Goal: Information Seeking & Learning: Check status

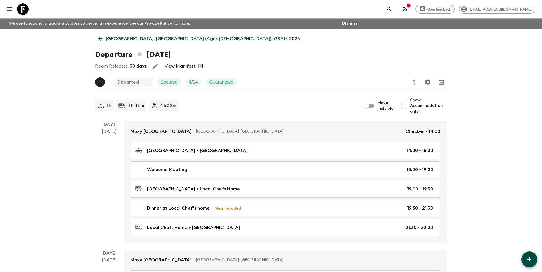
click at [110, 38] on p "[GEOGRAPHIC_DATA]: [GEOGRAPHIC_DATA] (Ages [DEMOGRAPHIC_DATA]) (GRA) • 2025" at bounding box center [203, 38] width 194 height 7
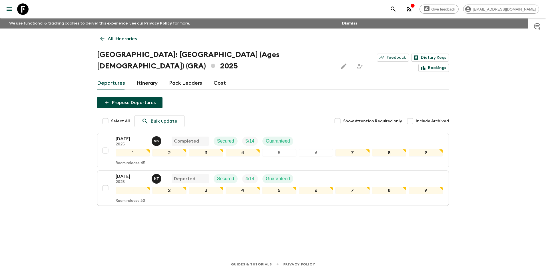
click at [110, 43] on link "All itineraries" at bounding box center [118, 38] width 43 height 11
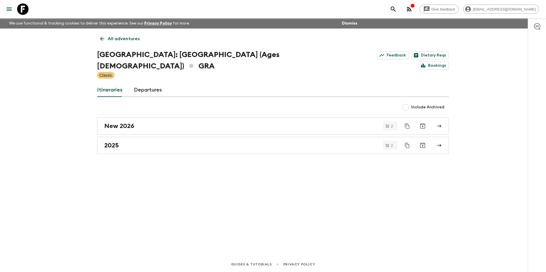
click at [110, 43] on link "All adventures" at bounding box center [120, 38] width 46 height 11
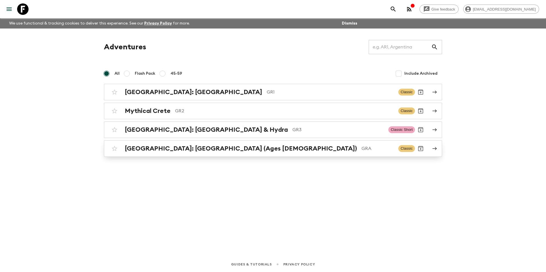
click at [157, 147] on h2 "[GEOGRAPHIC_DATA]: [GEOGRAPHIC_DATA] (Ages [DEMOGRAPHIC_DATA])" at bounding box center [241, 148] width 232 height 7
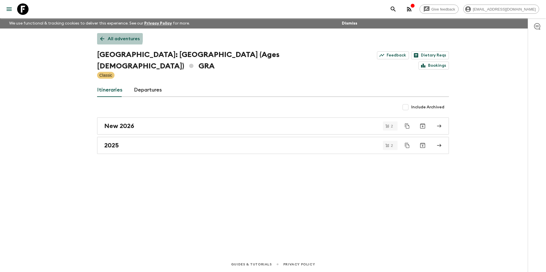
click at [111, 37] on p "All adventures" at bounding box center [124, 38] width 32 height 7
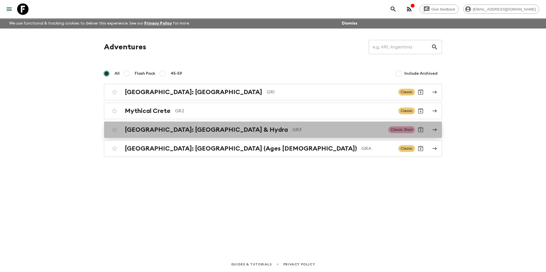
click at [144, 130] on h2 "[GEOGRAPHIC_DATA]: [GEOGRAPHIC_DATA] & Hydra" at bounding box center [206, 129] width 163 height 7
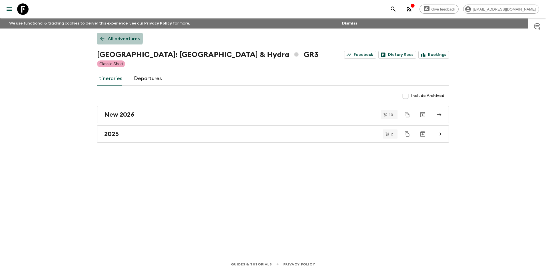
click at [109, 38] on p "All adventures" at bounding box center [124, 38] width 32 height 7
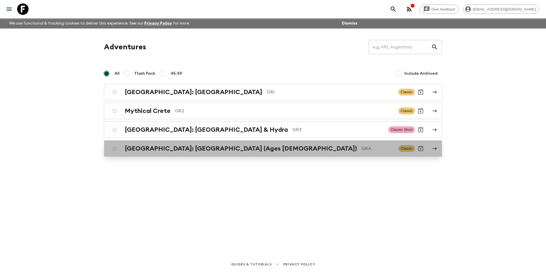
click at [175, 144] on div "[GEOGRAPHIC_DATA]: [GEOGRAPHIC_DATA] (Ages [DEMOGRAPHIC_DATA]) GRA Classic" at bounding box center [262, 148] width 306 height 11
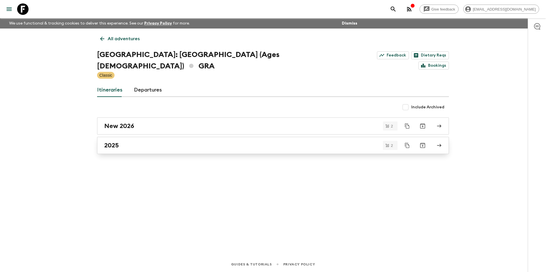
click at [127, 137] on link "2025" at bounding box center [273, 145] width 352 height 17
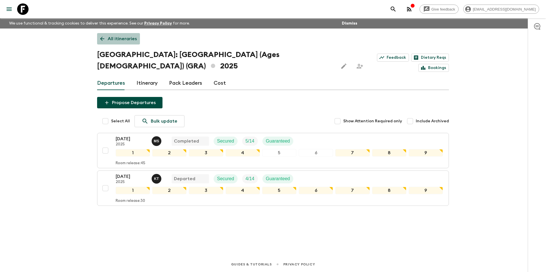
click at [98, 35] on link "All itineraries" at bounding box center [118, 38] width 43 height 11
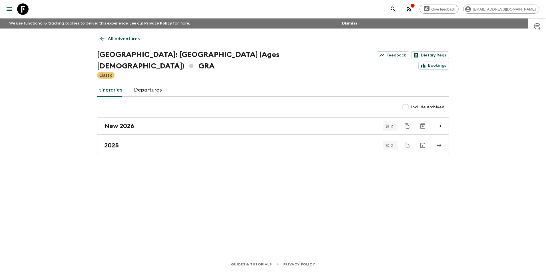
click at [105, 31] on div "All adventures [GEOGRAPHIC_DATA]: [GEOGRAPHIC_DATA] (Ages [DEMOGRAPHIC_DATA]) G…" at bounding box center [272, 135] width 365 height 212
click at [103, 39] on icon at bounding box center [102, 39] width 6 height 6
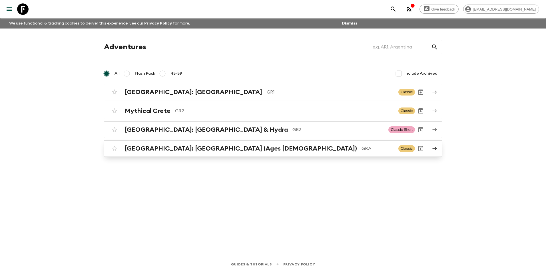
click at [169, 151] on h2 "[GEOGRAPHIC_DATA]: [GEOGRAPHIC_DATA] (Ages [DEMOGRAPHIC_DATA])" at bounding box center [241, 148] width 232 height 7
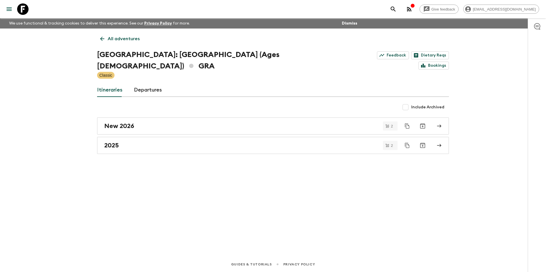
click at [117, 39] on p "All adventures" at bounding box center [124, 38] width 32 height 7
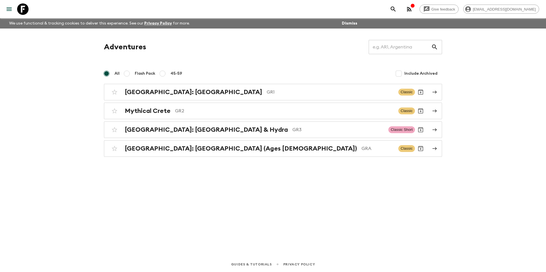
click at [167, 136] on link "[GEOGRAPHIC_DATA]: [GEOGRAPHIC_DATA] & Hydra GR3 Classic Short" at bounding box center [273, 130] width 338 height 17
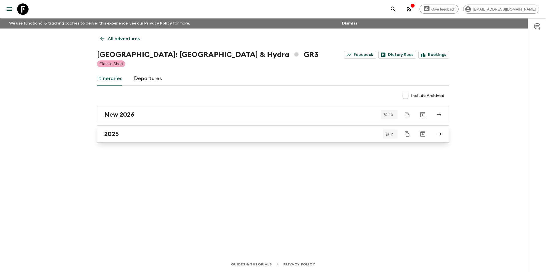
click at [120, 137] on div "2025" at bounding box center [267, 133] width 327 height 7
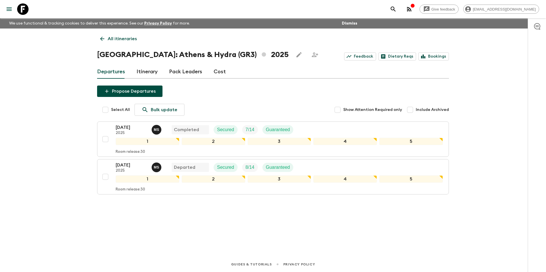
click at [106, 45] on div "All itineraries [GEOGRAPHIC_DATA]: [GEOGRAPHIC_DATA] & Hydra (GR3) 2025 Feedbac…" at bounding box center [272, 135] width 365 height 212
click at [105, 40] on link "All itineraries" at bounding box center [118, 38] width 43 height 11
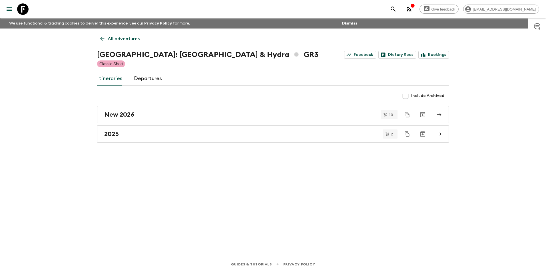
click at [105, 40] on link "All adventures" at bounding box center [120, 38] width 46 height 11
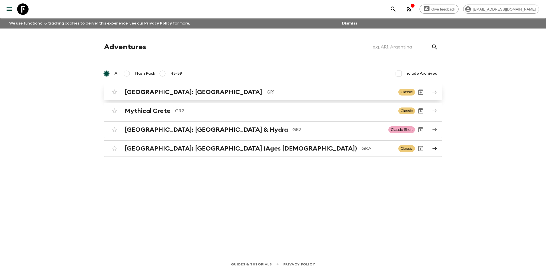
click at [202, 90] on h2 "[GEOGRAPHIC_DATA]: [GEOGRAPHIC_DATA]" at bounding box center [193, 91] width 137 height 7
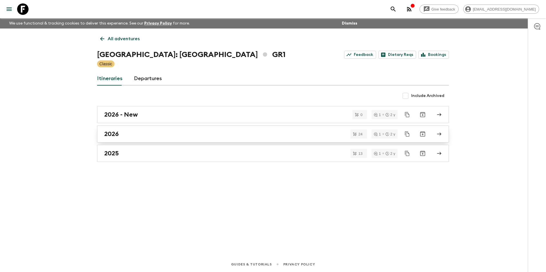
click at [116, 134] on h2 "2026" at bounding box center [111, 133] width 15 height 7
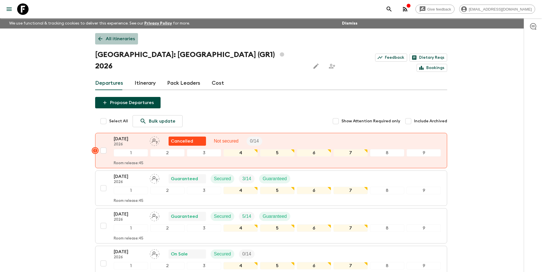
click at [110, 34] on link "All itineraries" at bounding box center [116, 38] width 43 height 11
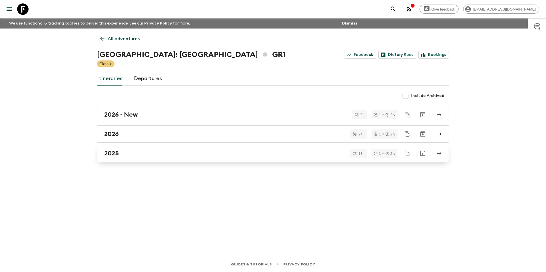
click at [117, 159] on link "2025" at bounding box center [273, 153] width 352 height 17
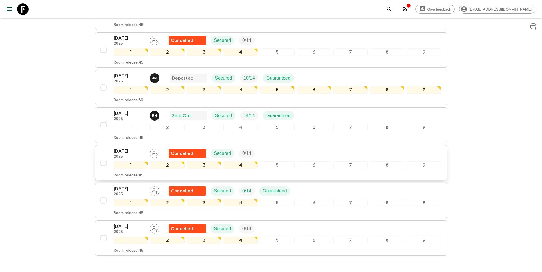
scroll to position [332, 0]
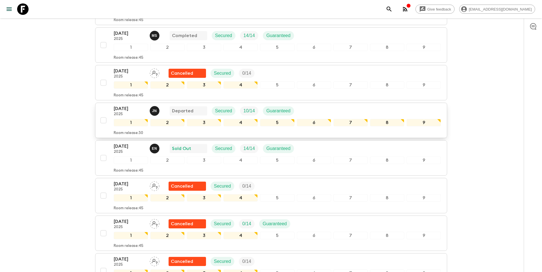
click at [125, 105] on p "[DATE]" at bounding box center [129, 108] width 31 height 7
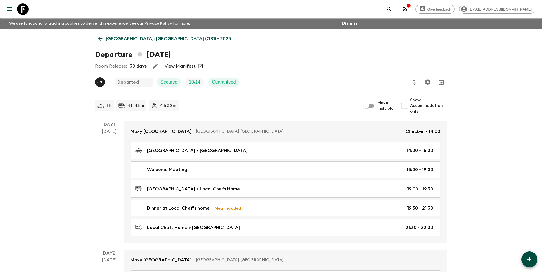
click at [176, 64] on link "View Manifest" at bounding box center [179, 66] width 31 height 6
click at [104, 33] on link "[GEOGRAPHIC_DATA]: [GEOGRAPHIC_DATA] (GR1) • 2025" at bounding box center [164, 38] width 139 height 11
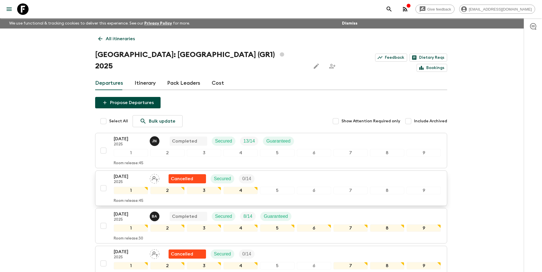
drag, startPoint x: 507, startPoint y: 142, endPoint x: 432, endPoint y: 178, distance: 82.6
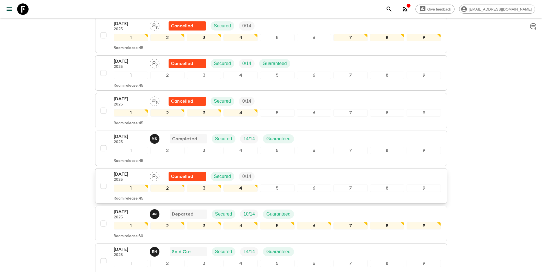
scroll to position [389, 0]
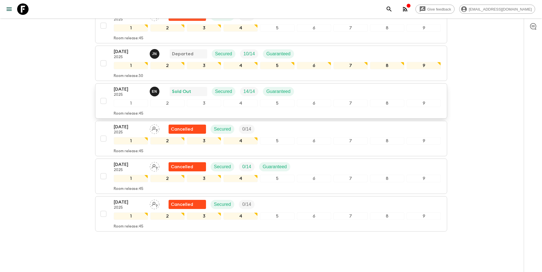
click at [124, 86] on p "[DATE]" at bounding box center [129, 89] width 31 height 7
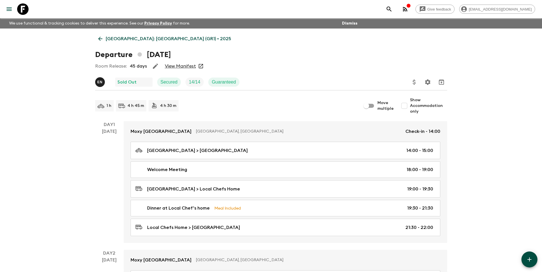
click at [173, 67] on link "View Manifest" at bounding box center [180, 66] width 31 height 6
click at [116, 38] on p "[GEOGRAPHIC_DATA]: [GEOGRAPHIC_DATA] (GR1) • 2025" at bounding box center [168, 38] width 125 height 7
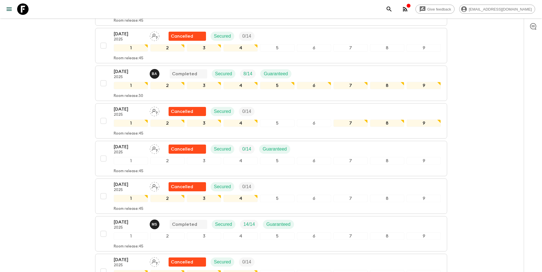
scroll to position [314, 0]
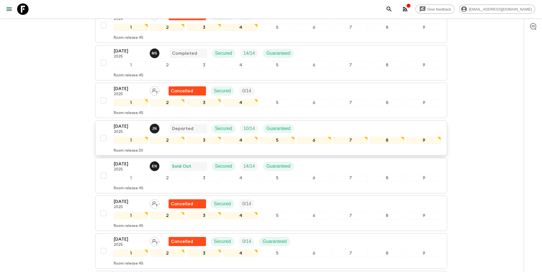
click at [122, 123] on p "[DATE]" at bounding box center [129, 126] width 31 height 7
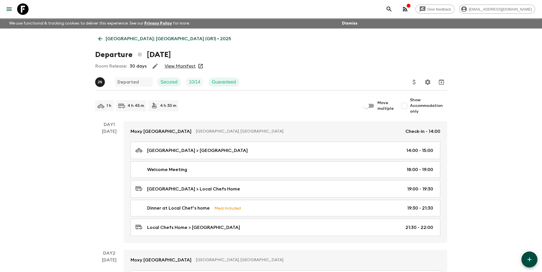
click at [189, 65] on link "View Manifest" at bounding box center [179, 66] width 31 height 6
